Goal: Task Accomplishment & Management: Complete application form

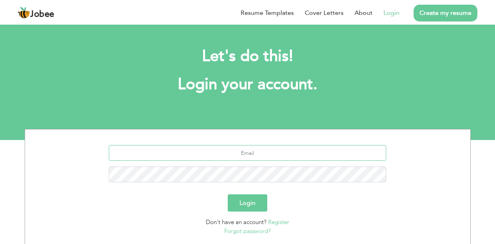
click at [243, 153] on input "text" at bounding box center [247, 153] width 277 height 16
type input "[EMAIL_ADDRESS][DOMAIN_NAME]"
click at [254, 201] on button "Login" at bounding box center [248, 202] width 40 height 17
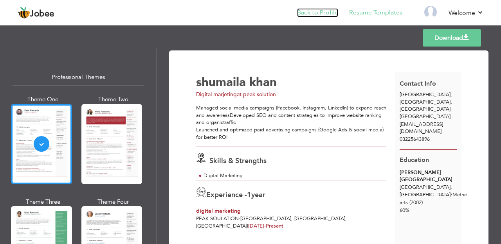
click at [324, 13] on link "Back to Profile" at bounding box center [317, 12] width 41 height 9
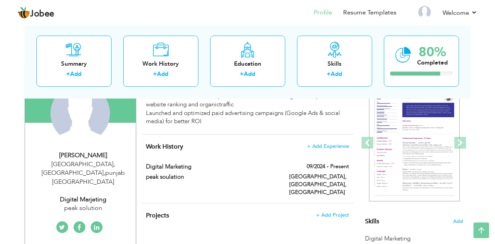
scroll to position [24, 0]
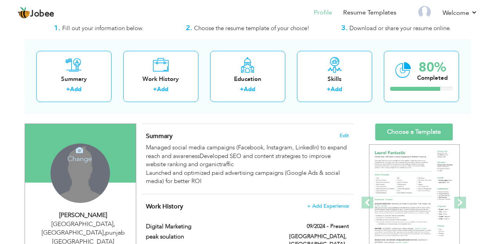
click at [77, 169] on div "Change Remove" at bounding box center [79, 173] width 59 height 59
click at [81, 160] on h4 "Change" at bounding box center [80, 153] width 56 height 19
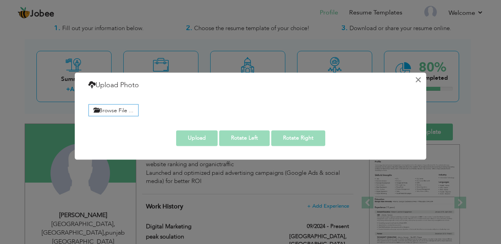
click at [420, 79] on button "×" at bounding box center [418, 80] width 13 height 13
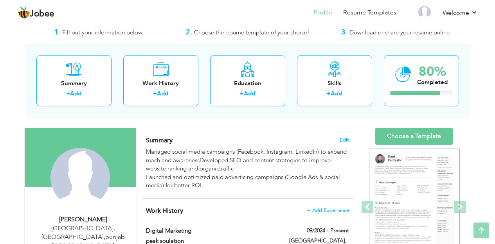
scroll to position [0, 0]
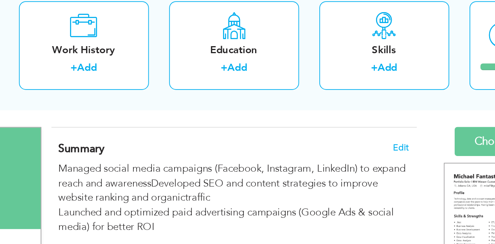
click at [214, 210] on div "Summary Edit Managed social media campaigns (Facebook, Instagram, LinkedIn) to …" at bounding box center [247, 183] width 211 height 70
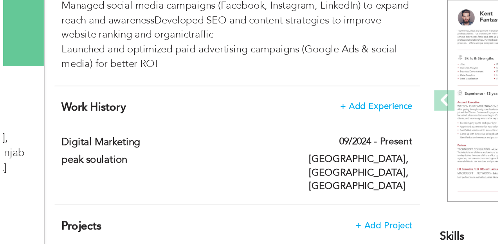
scroll to position [69, 0]
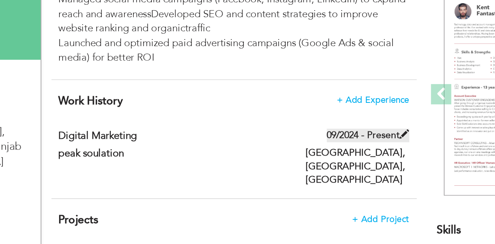
click at [331, 181] on label "09/2024 - Present" at bounding box center [325, 181] width 48 height 8
type input "digital marketing"
type input "peak soulation"
type input "09/2024"
type input "[GEOGRAPHIC_DATA]"
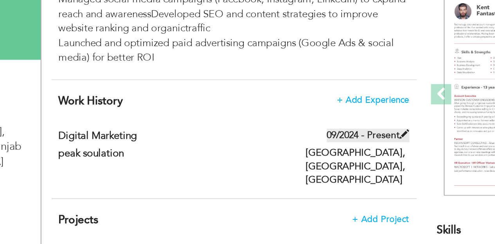
type input "[GEOGRAPHIC_DATA], [GEOGRAPHIC_DATA]"
checkbox input "true"
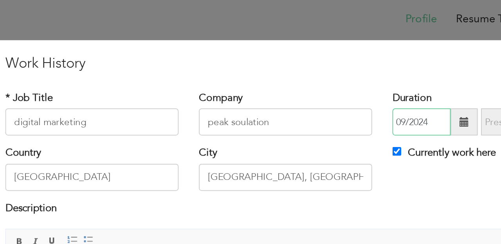
click at [329, 72] on input "09/2024" at bounding box center [329, 73] width 34 height 16
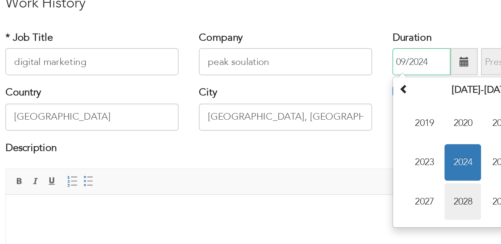
scroll to position [37, 0]
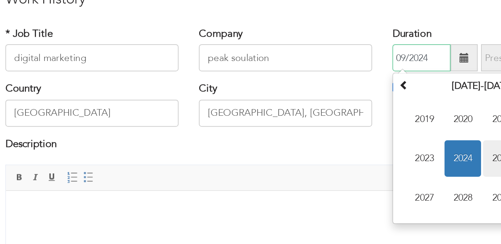
click at [369, 94] on span "2025" at bounding box center [375, 93] width 21 height 21
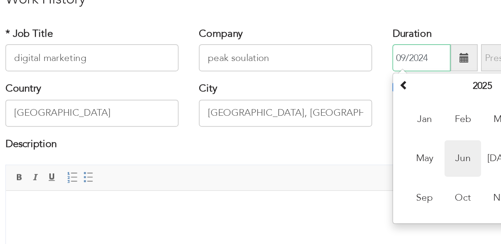
click at [352, 93] on span "Jun" at bounding box center [352, 93] width 21 height 21
type input "06/2025"
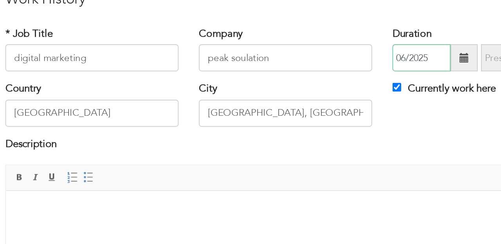
click at [331, 34] on input "06/2025" at bounding box center [329, 35] width 34 height 16
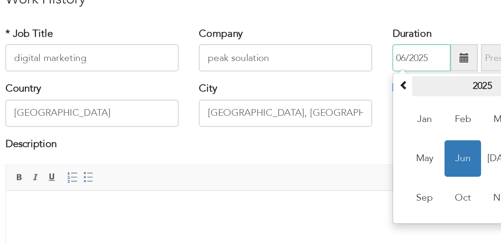
click at [362, 50] on th "2025" at bounding box center [364, 52] width 81 height 12
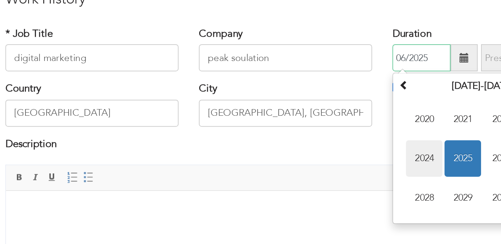
click at [330, 92] on span "2024" at bounding box center [330, 93] width 21 height 21
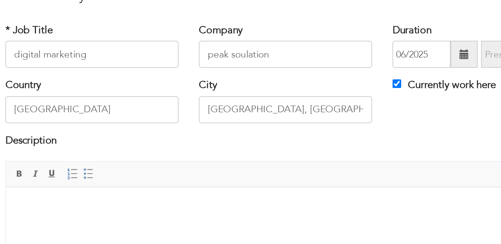
click at [296, 18] on div "Company peak soulation" at bounding box center [250, 30] width 100 height 26
drag, startPoint x: 202, startPoint y: 16, endPoint x: 175, endPoint y: 26, distance: 28.3
click at [175, 26] on div "× Work History * Job Title digital marketing Company peak soulation Duration 06…" at bounding box center [250, 115] width 351 height 256
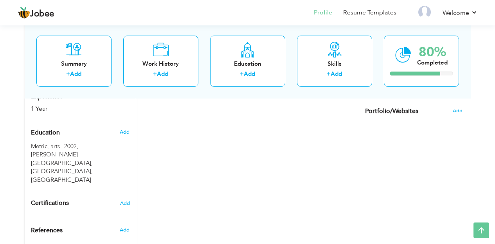
scroll to position [326, 0]
